Goal: Task Accomplishment & Management: Manage account settings

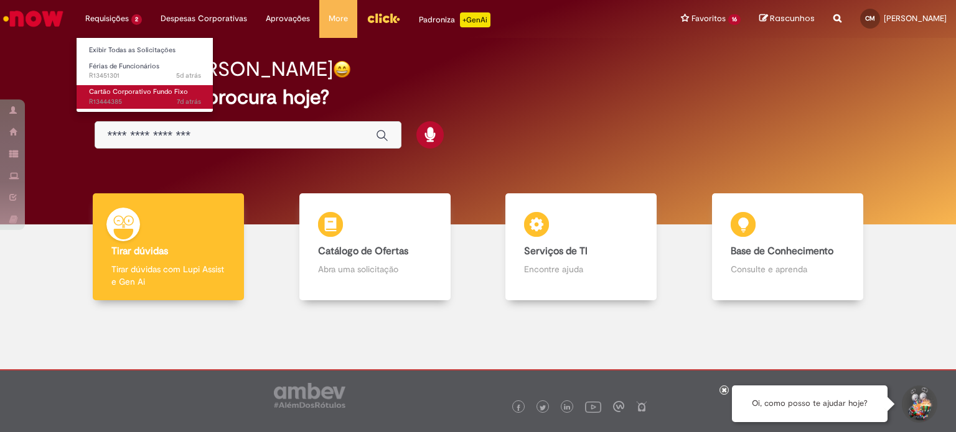
click at [122, 91] on span "Cartão Corporativo Fundo Fixo" at bounding box center [138, 91] width 99 height 9
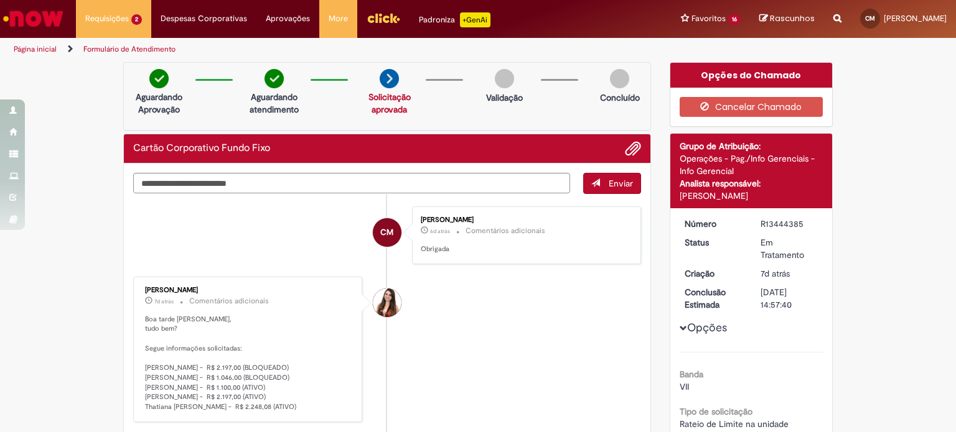
drag, startPoint x: 139, startPoint y: 295, endPoint x: 214, endPoint y: 302, distance: 75.0
click at [227, 289] on div "[PERSON_NAME] 7d atrás 7 dias atrás Comentários adicionais" at bounding box center [248, 298] width 207 height 22
click at [178, 358] on p "Boa tarde [PERSON_NAME], tudo bem? Segue informações solicitadas: [PERSON_NAME]…" at bounding box center [248, 364] width 207 height 98
drag, startPoint x: 139, startPoint y: 365, endPoint x: 223, endPoint y: 363, distance: 84.0
click at [223, 363] on div "[PERSON_NAME] 7d atrás 7 dias atrás Comentários adicionais Boa tarde [PERSON_NA…" at bounding box center [247, 350] width 221 height 138
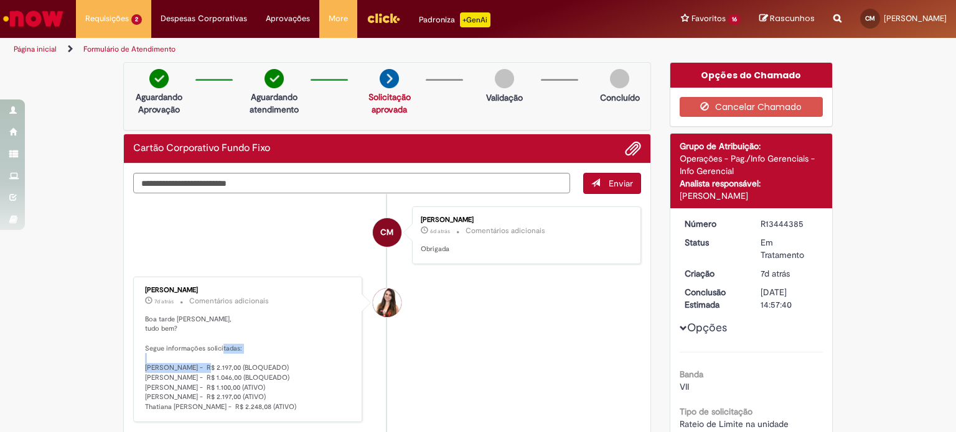
copy p "[PERSON_NAME]"
click at [274, 238] on li "CM [PERSON_NAME] 6d atrás 6 dias atrás Comentários adicionais Obrigada" at bounding box center [387, 236] width 508 height 58
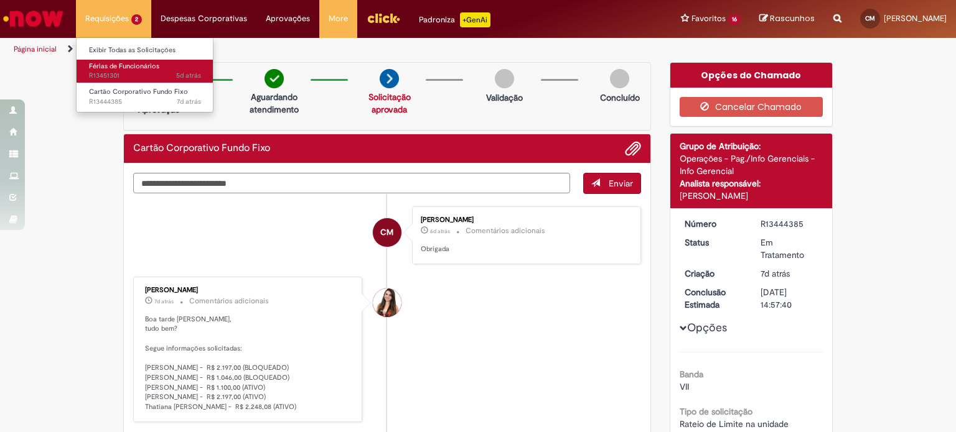
click at [122, 68] on span "Férias de Funcionários" at bounding box center [124, 66] width 70 height 9
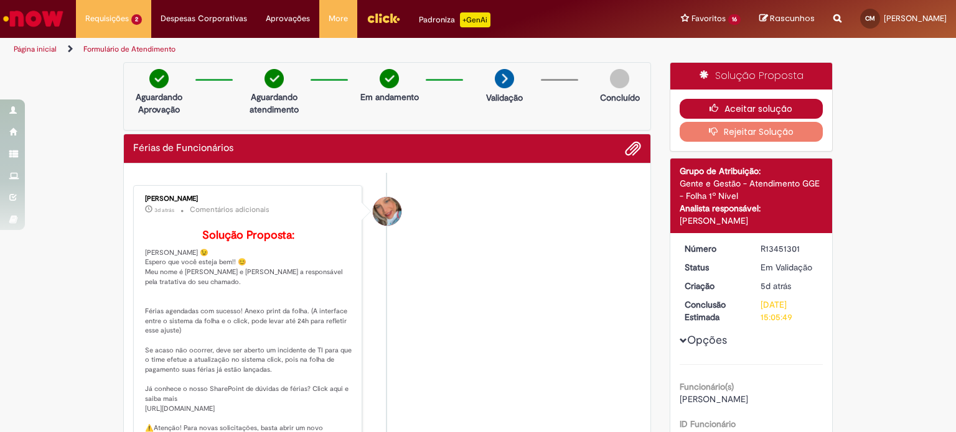
click at [740, 107] on button "Aceitar solução" at bounding box center [751, 109] width 144 height 20
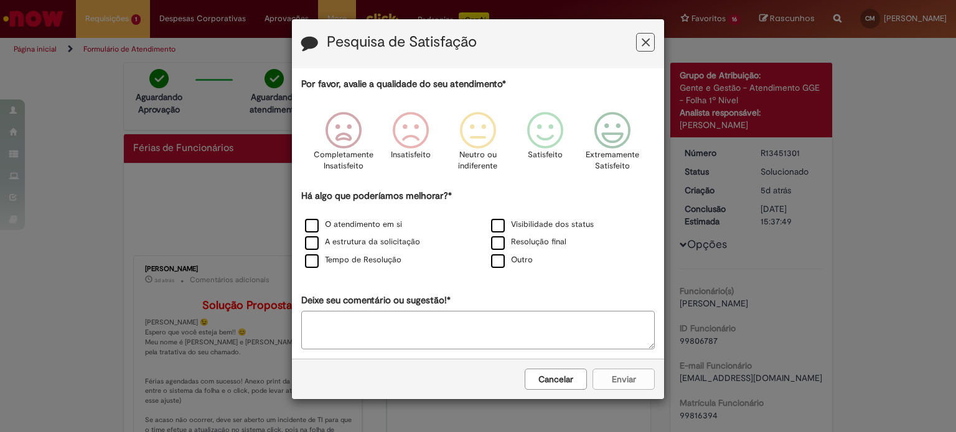
click at [640, 37] on button "Feedback" at bounding box center [645, 42] width 19 height 19
